Goal: Book appointment/travel/reservation

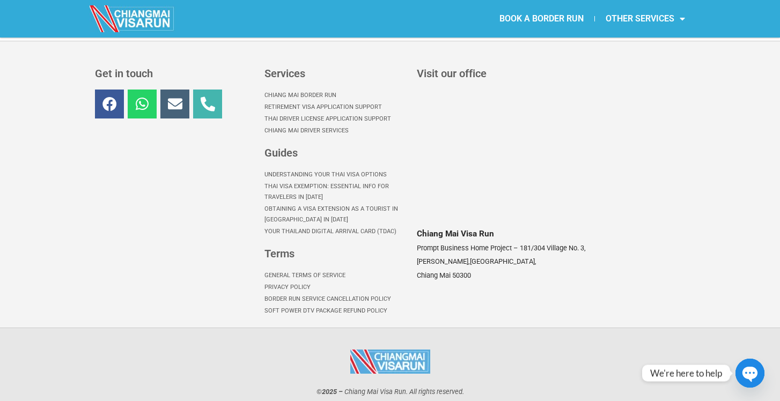
click at [174, 99] on link "Envelope" at bounding box center [174, 104] width 29 height 29
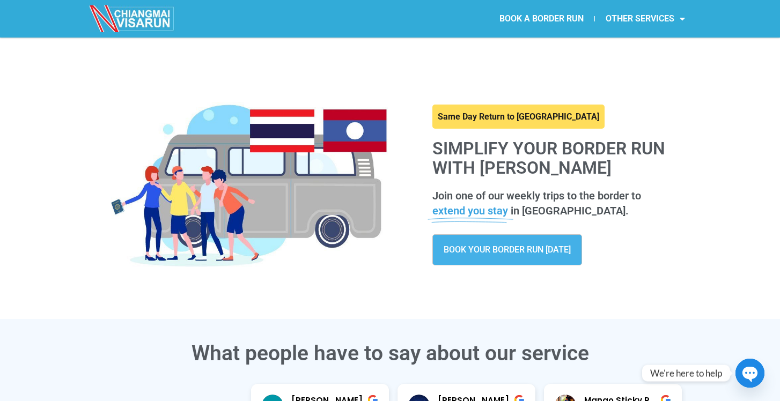
click at [511, 243] on link "BOOK YOUR BORDER RUN TODAY" at bounding box center [507, 249] width 150 height 31
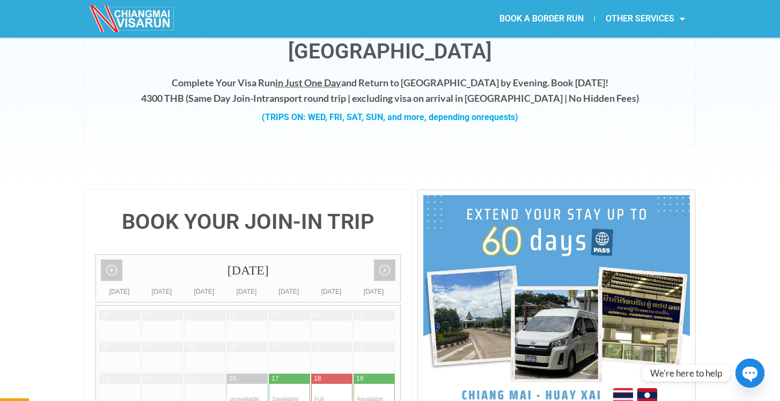
scroll to position [244, 0]
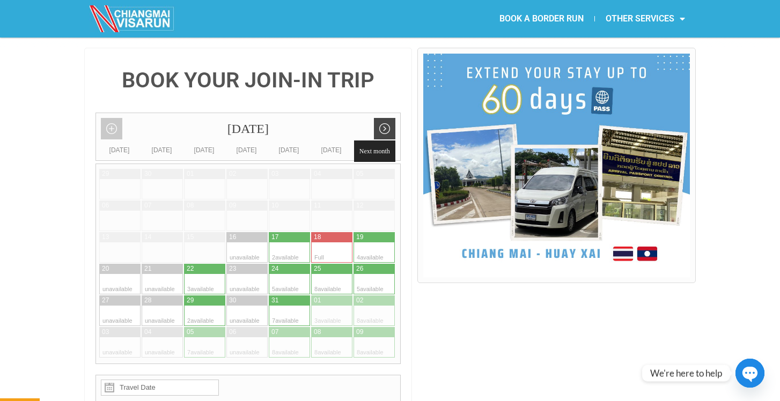
click at [388, 118] on link "Next month" at bounding box center [384, 128] width 21 height 21
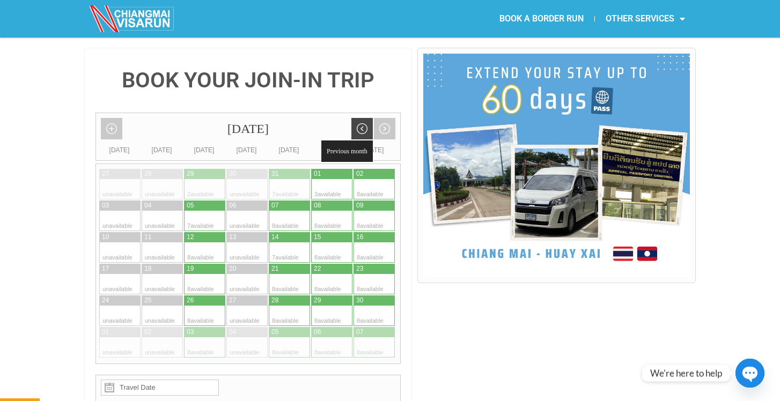
click at [361, 118] on link "Previous month" at bounding box center [361, 128] width 21 height 21
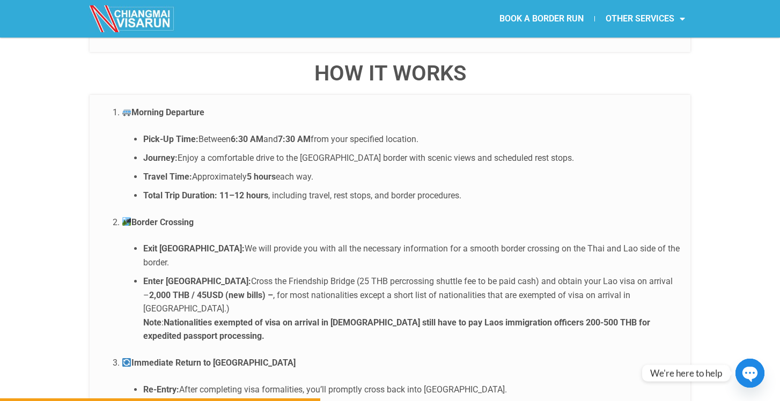
scroll to position [2042, 0]
